Goal: Navigation & Orientation: Find specific page/section

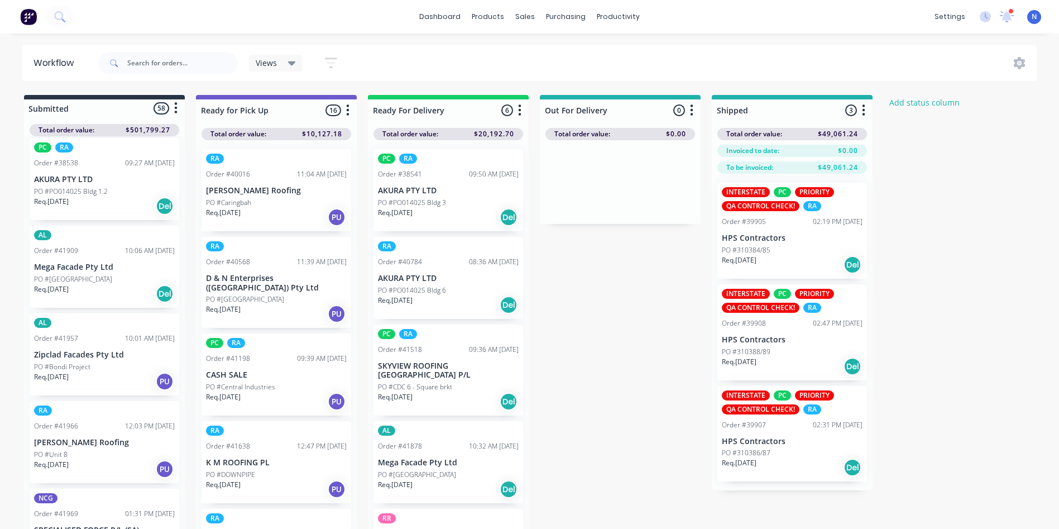
scroll to position [629, 0]
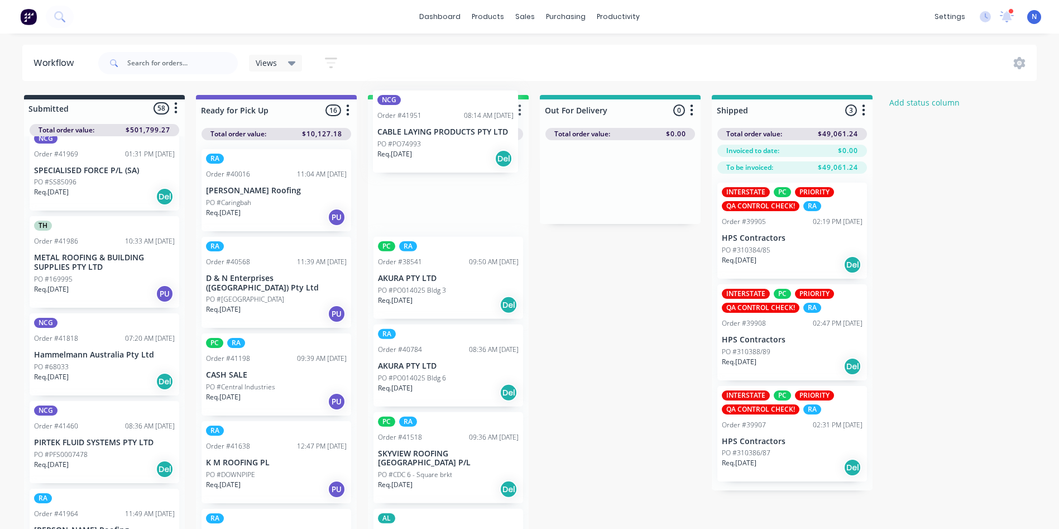
drag, startPoint x: 66, startPoint y: 369, endPoint x: 420, endPoint y: 141, distance: 420.6
click at [420, 141] on div "Submitted 58 Status colour #273444 hex #273444 Save Cancel Summaries Total orde…" at bounding box center [599, 315] width 1215 height 440
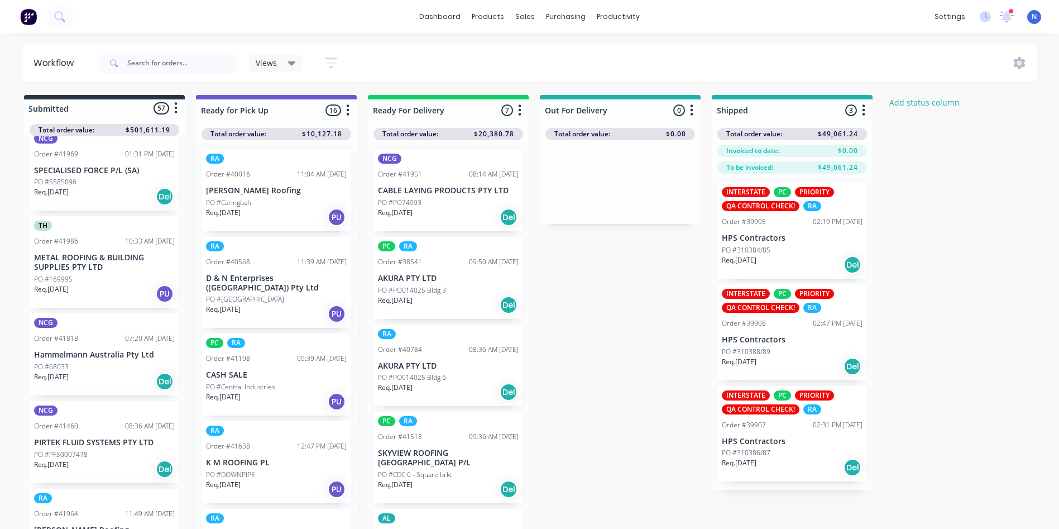
click at [411, 206] on p "PO #PO74993" at bounding box center [400, 203] width 44 height 10
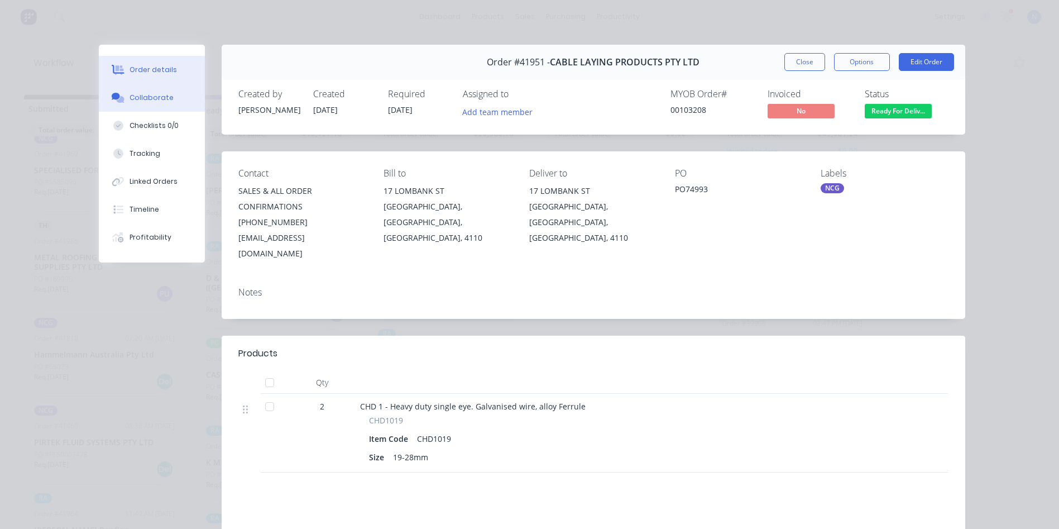
click at [169, 93] on button "Collaborate" at bounding box center [152, 98] width 106 height 28
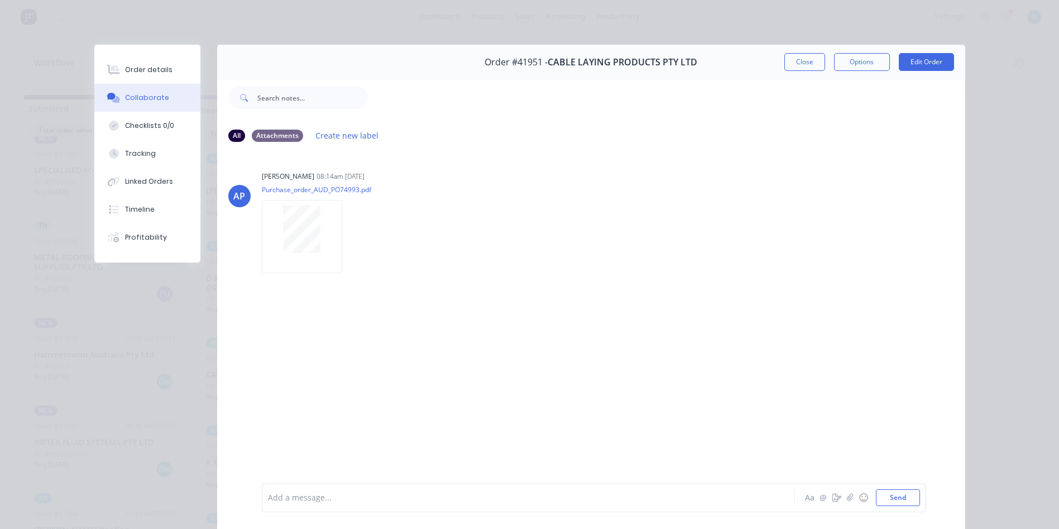
click at [567, 505] on div "Add a message..." at bounding box center [512, 497] width 489 height 17
click at [812, 62] on button "Close" at bounding box center [805, 62] width 41 height 18
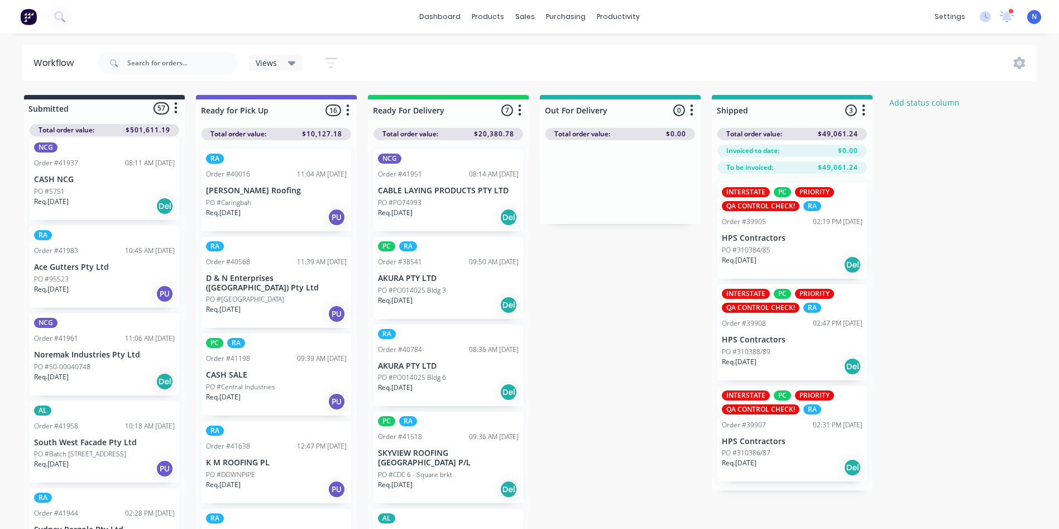
scroll to position [445, 0]
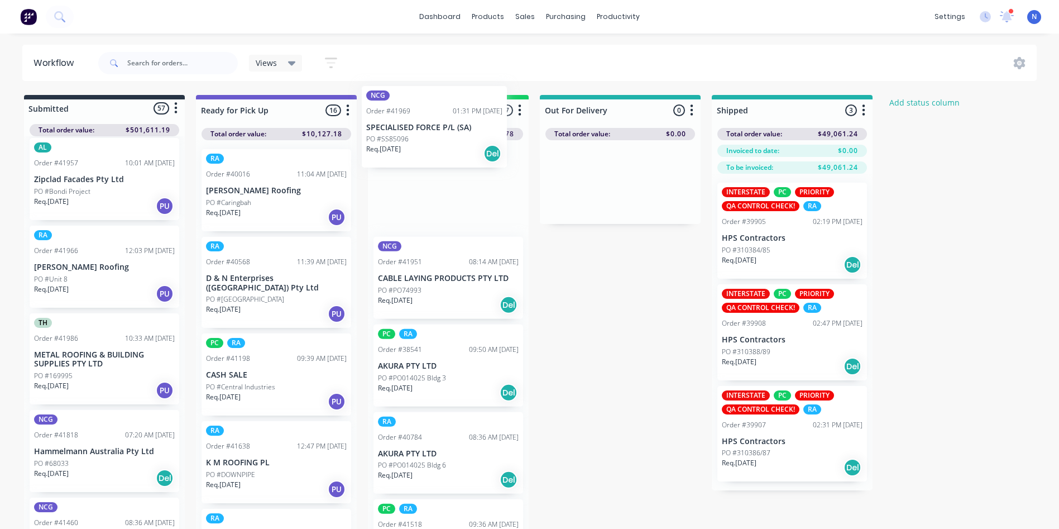
drag, startPoint x: 58, startPoint y: 368, endPoint x: 402, endPoint y: 135, distance: 415.8
click at [402, 135] on div "Submitted 57 Status colour #273444 hex #273444 Save Cancel Summaries Total orde…" at bounding box center [599, 315] width 1215 height 440
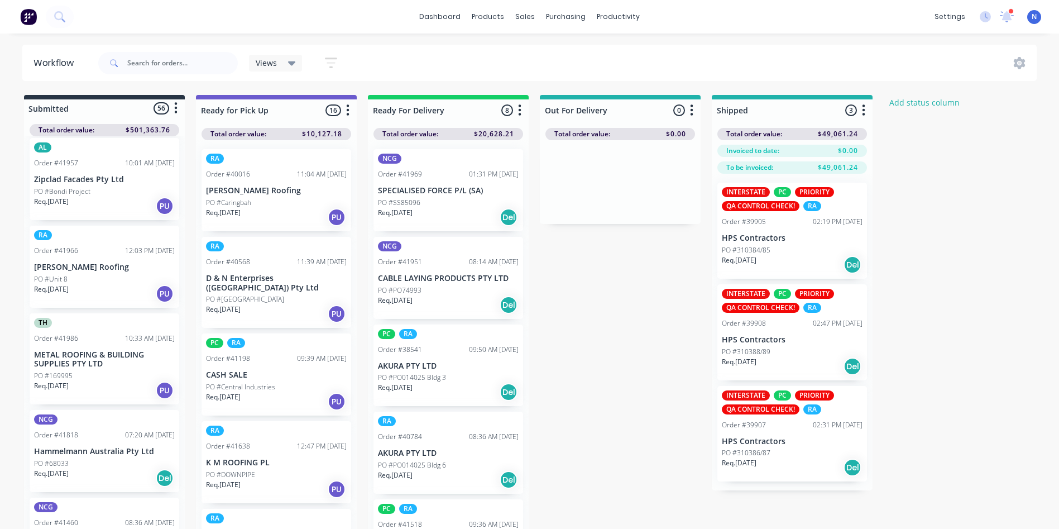
click at [409, 202] on p "PO #SS85096" at bounding box center [399, 203] width 42 height 10
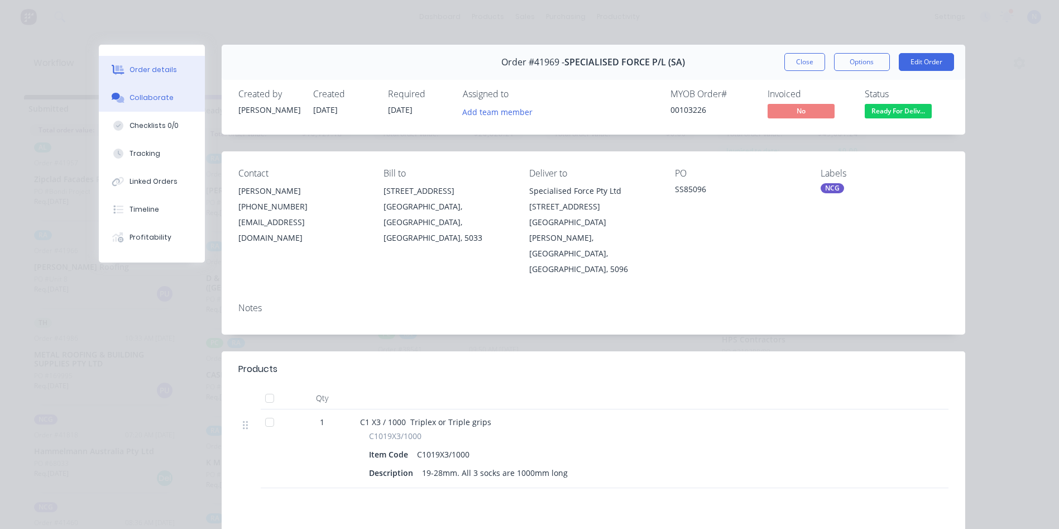
click at [136, 96] on div "Collaborate" at bounding box center [152, 98] width 44 height 10
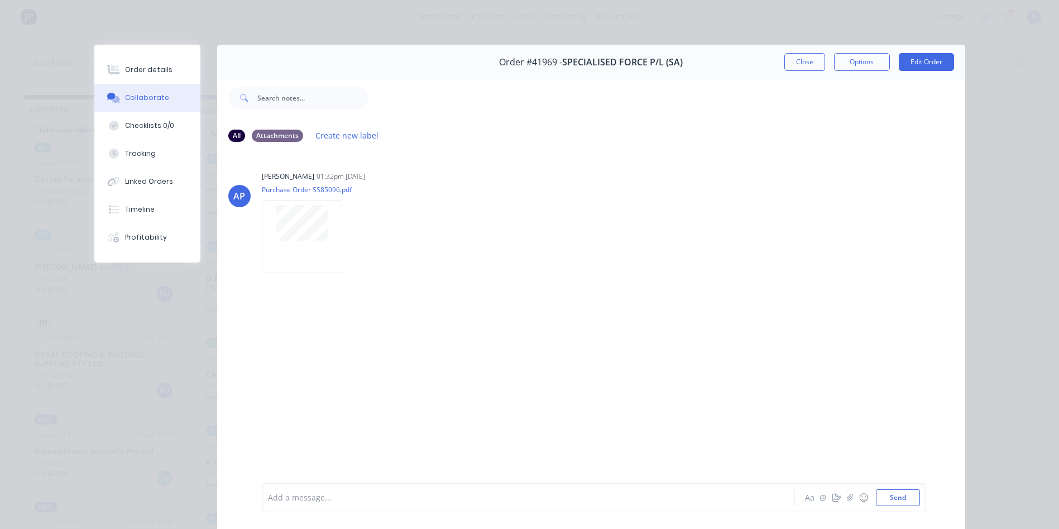
click at [501, 489] on div "Add a message..." at bounding box center [512, 497] width 489 height 17
click at [792, 60] on button "Close" at bounding box center [805, 62] width 41 height 18
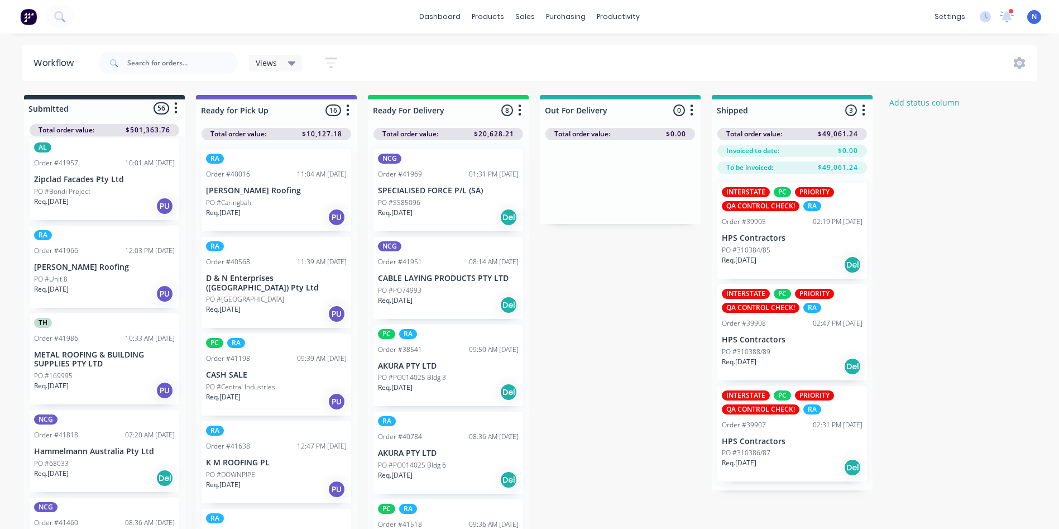
scroll to position [717, 0]
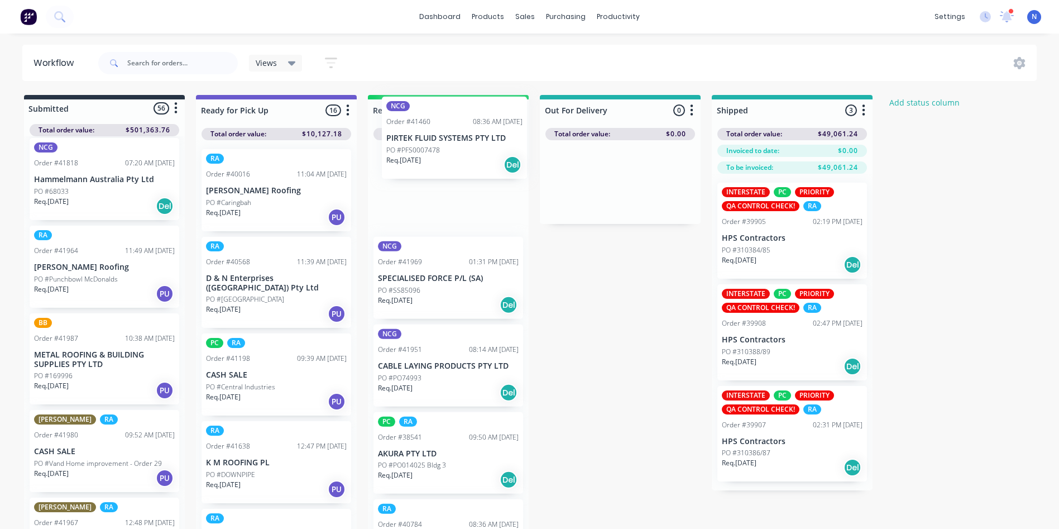
drag, startPoint x: 70, startPoint y: 286, endPoint x: 430, endPoint y: 152, distance: 383.8
click at [430, 152] on div "Submitted 56 Status colour #273444 hex #273444 Save Cancel Summaries Total orde…" at bounding box center [599, 315] width 1215 height 440
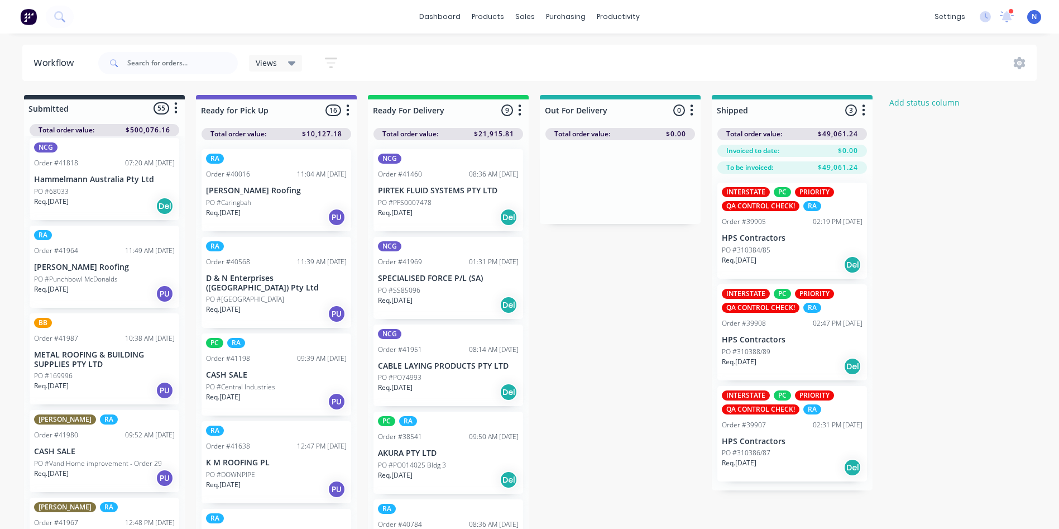
click at [410, 206] on p "PO #PFS0007478" at bounding box center [405, 203] width 54 height 10
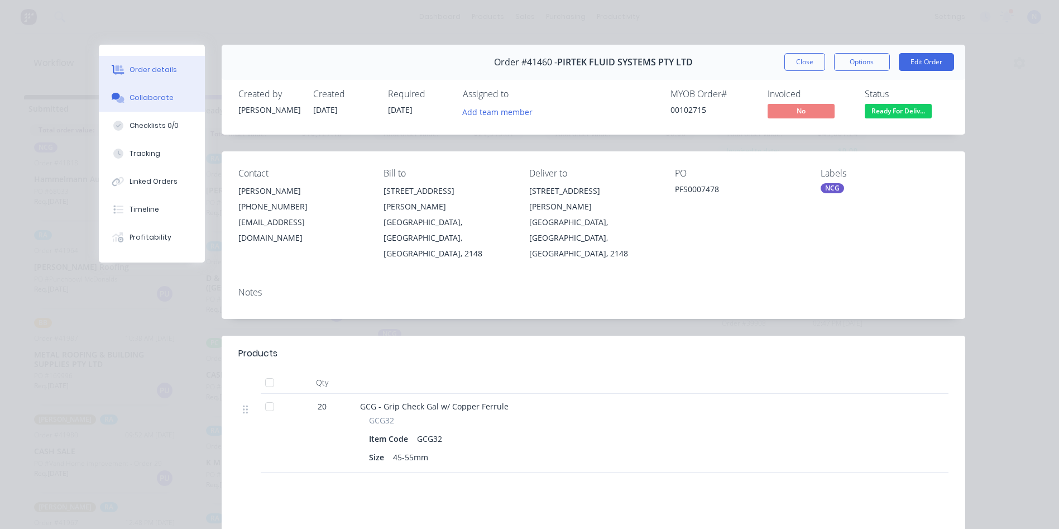
click at [144, 103] on button "Collaborate" at bounding box center [152, 98] width 106 height 28
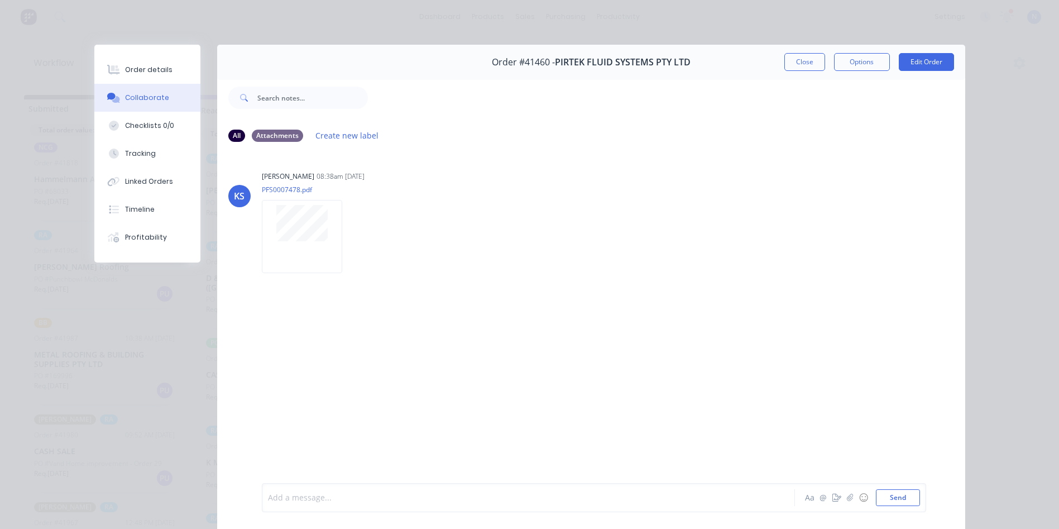
click at [523, 498] on div at bounding box center [513, 498] width 489 height 12
click at [806, 59] on button "Close" at bounding box center [805, 62] width 41 height 18
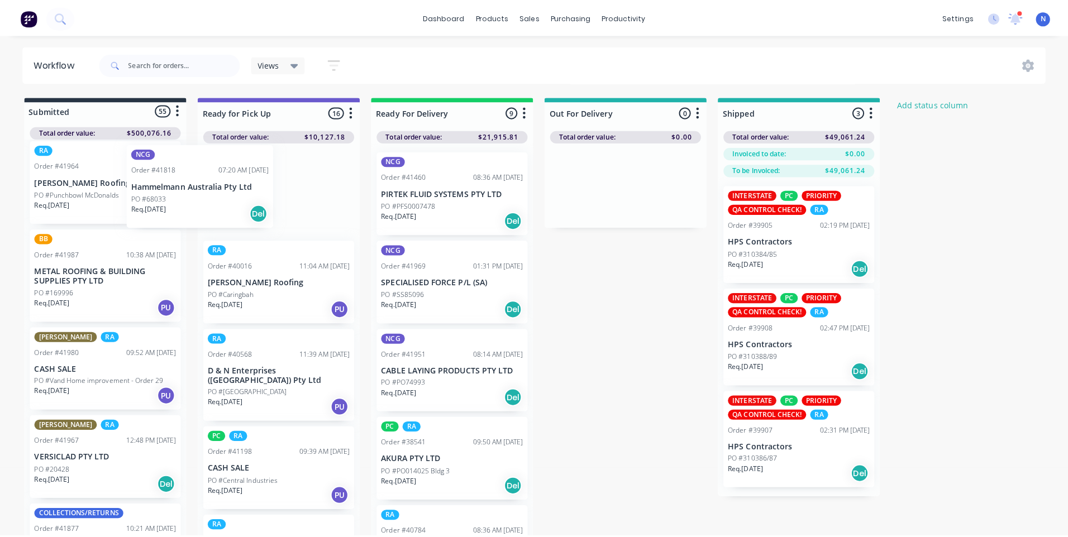
scroll to position [716, 0]
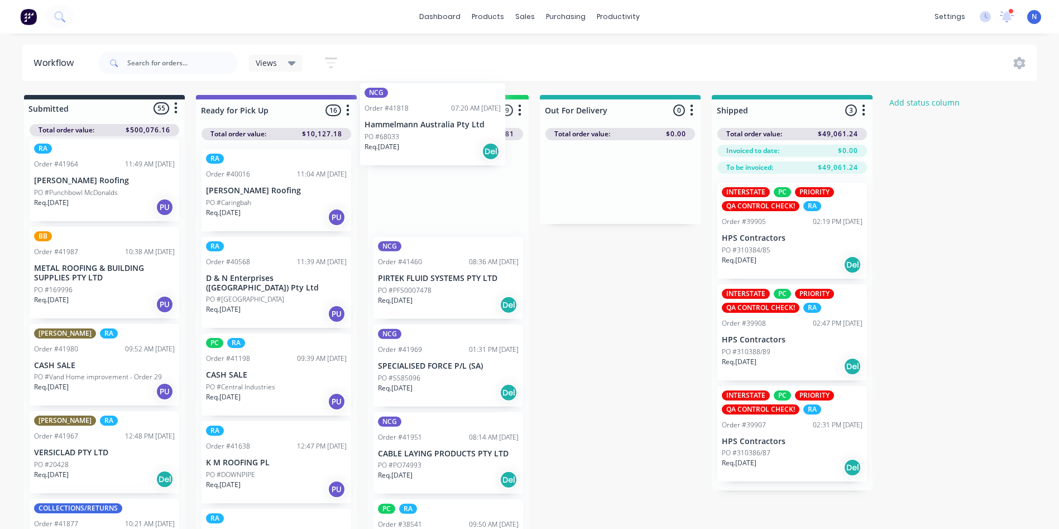
drag, startPoint x: 70, startPoint y: 189, endPoint x: 403, endPoint y: 135, distance: 337.8
click at [403, 135] on div "Submitted 55 Status colour #273444 hex #273444 Save Cancel Summaries Total orde…" at bounding box center [599, 315] width 1215 height 440
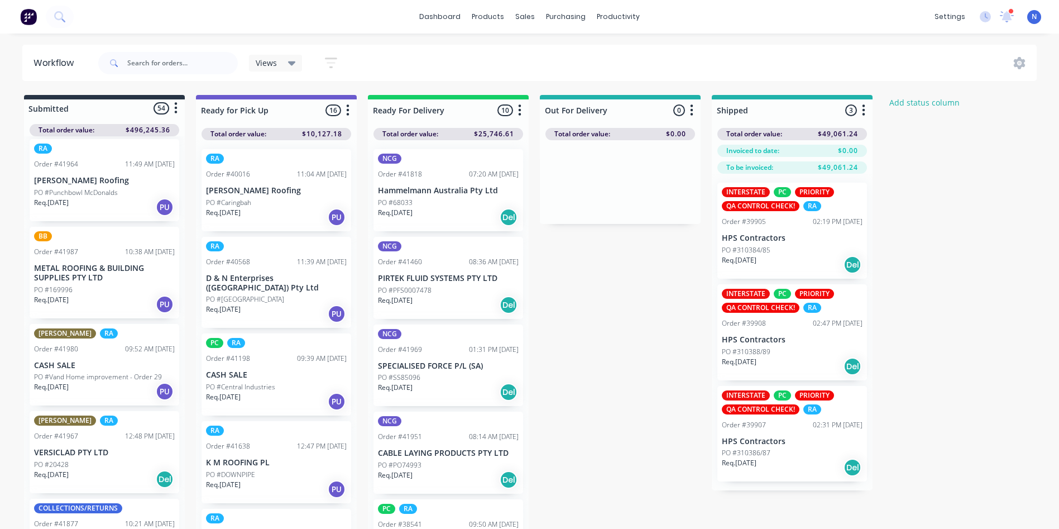
click at [418, 198] on div "PO #68033" at bounding box center [448, 203] width 141 height 10
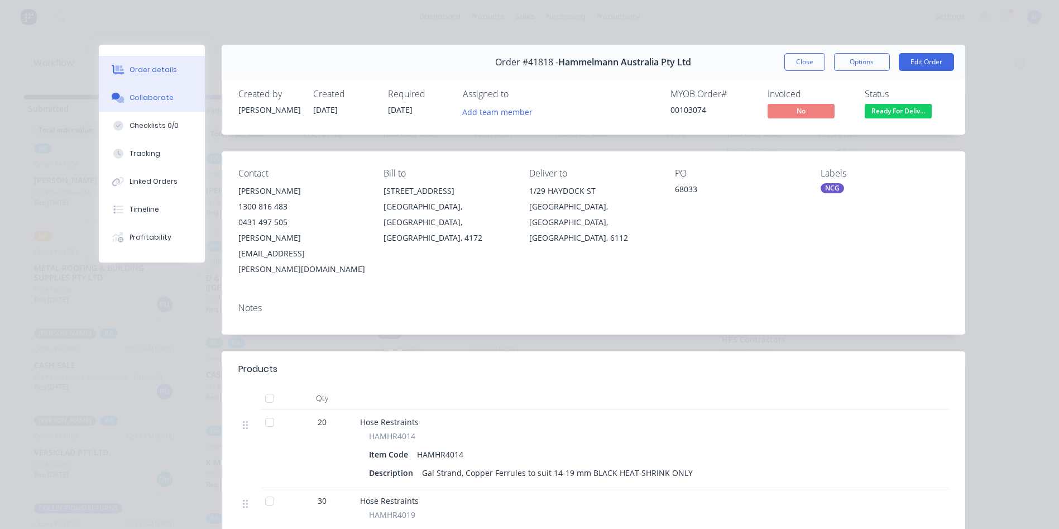
click at [160, 106] on button "Collaborate" at bounding box center [152, 98] width 106 height 28
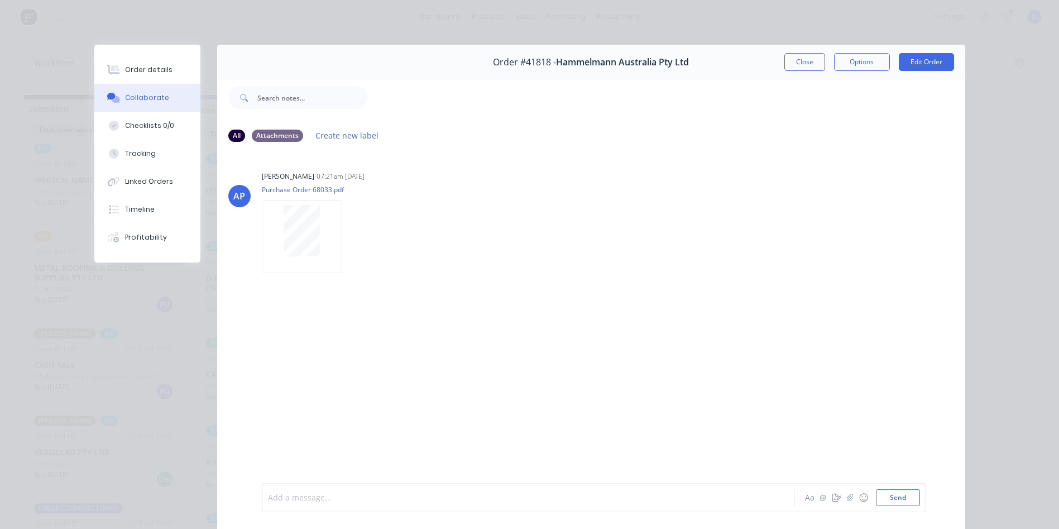
click at [407, 497] on div at bounding box center [513, 498] width 489 height 12
click at [801, 60] on button "Close" at bounding box center [805, 62] width 41 height 18
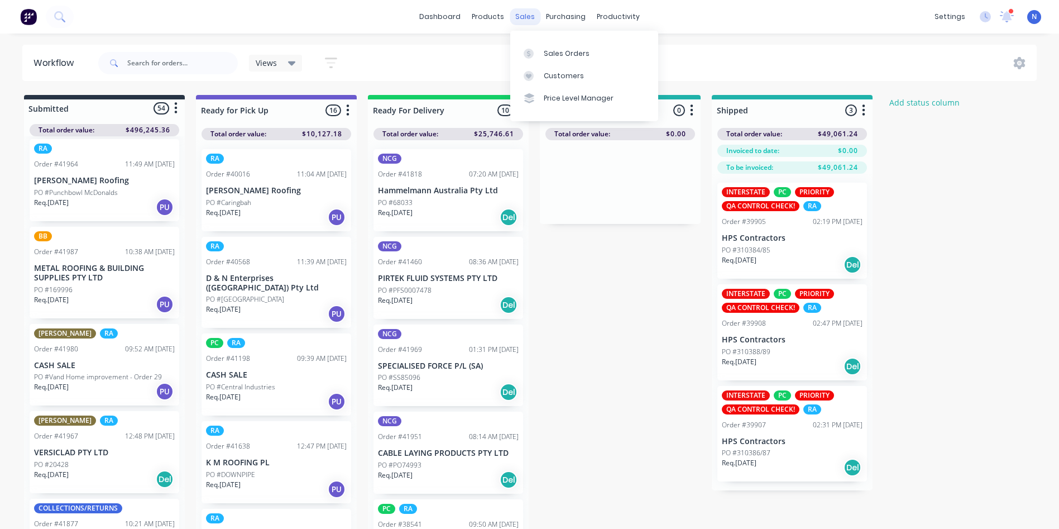
click at [522, 13] on div "sales" at bounding box center [525, 16] width 31 height 17
click at [583, 50] on div "Sales Orders" at bounding box center [567, 54] width 46 height 10
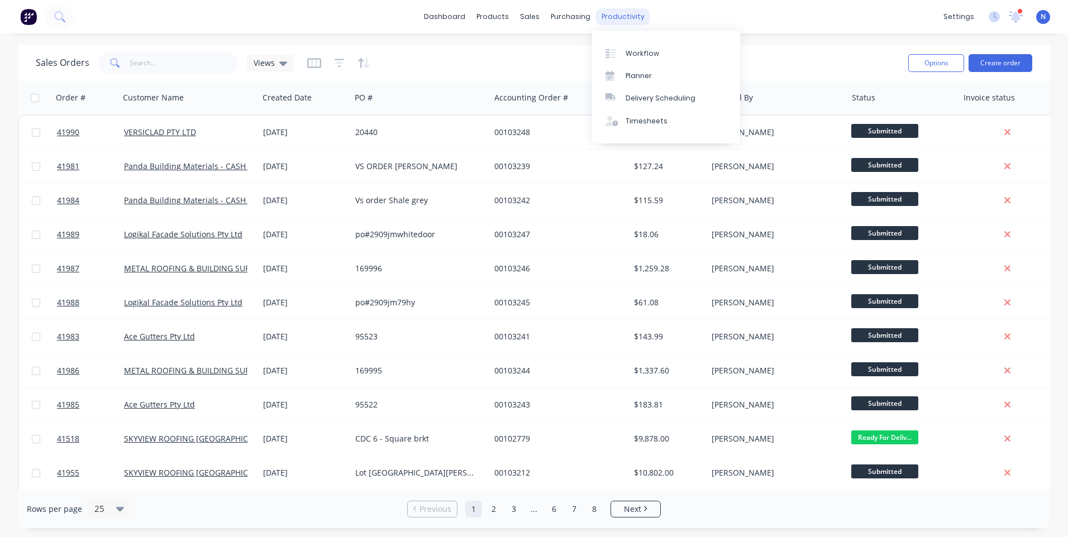
click at [632, 20] on div "productivity" at bounding box center [623, 16] width 54 height 17
click at [639, 46] on link "Workflow" at bounding box center [666, 53] width 148 height 22
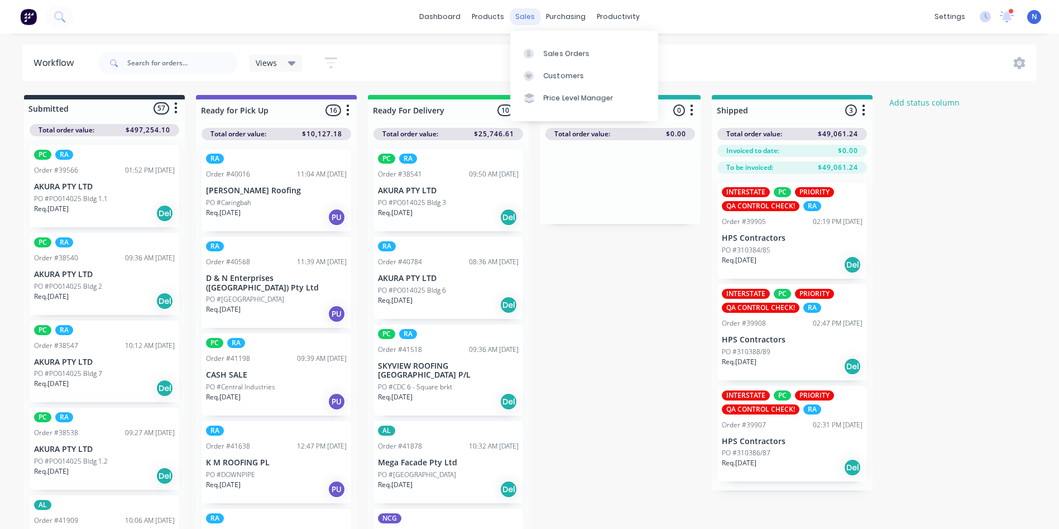
click at [517, 14] on div "sales" at bounding box center [525, 16] width 31 height 17
click at [559, 51] on div "Sales Orders" at bounding box center [567, 54] width 46 height 10
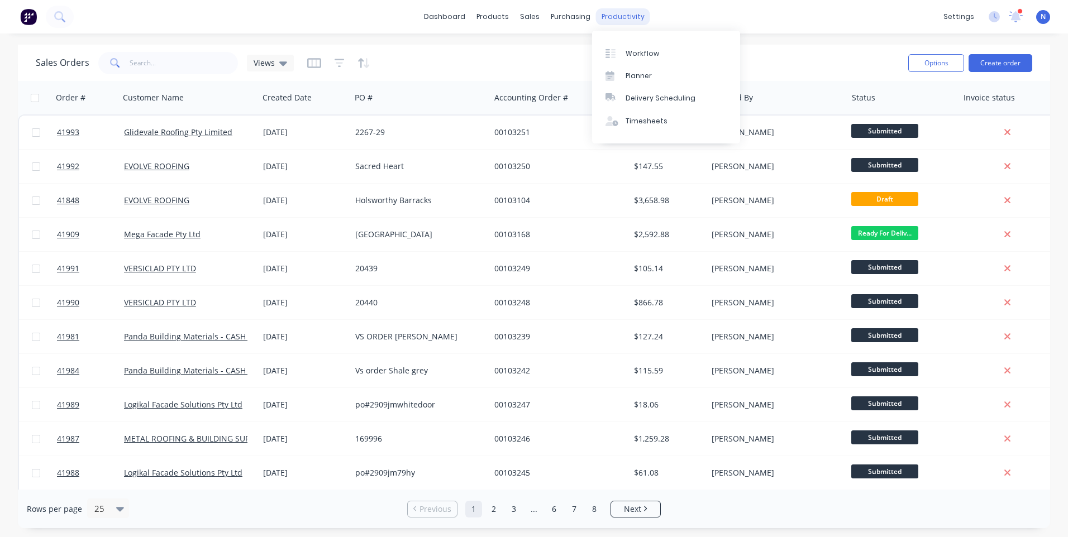
click at [619, 18] on div "productivity" at bounding box center [623, 16] width 54 height 17
click at [638, 49] on div "Workflow" at bounding box center [643, 54] width 34 height 10
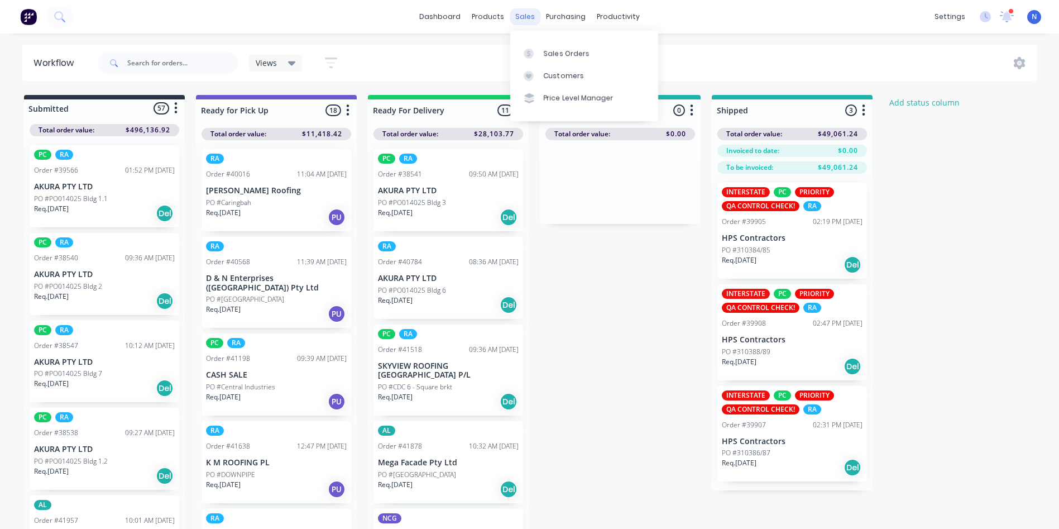
click at [523, 18] on div "sales" at bounding box center [525, 16] width 31 height 17
click at [551, 55] on div "Sales Orders" at bounding box center [567, 54] width 46 height 10
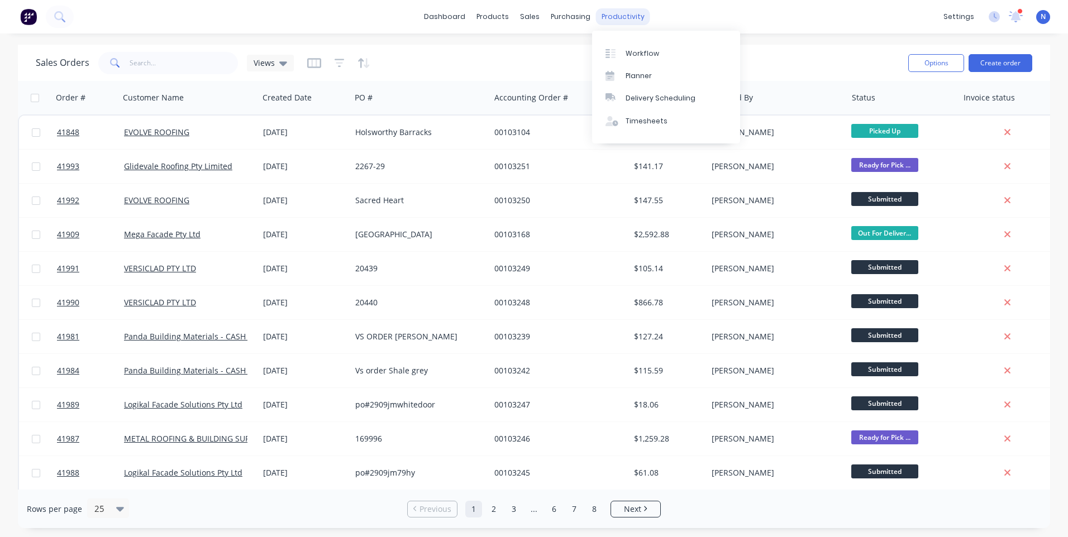
click at [619, 20] on div "productivity" at bounding box center [623, 16] width 54 height 17
click at [634, 50] on div "Workflow" at bounding box center [643, 54] width 34 height 10
